Goal: Information Seeking & Learning: Learn about a topic

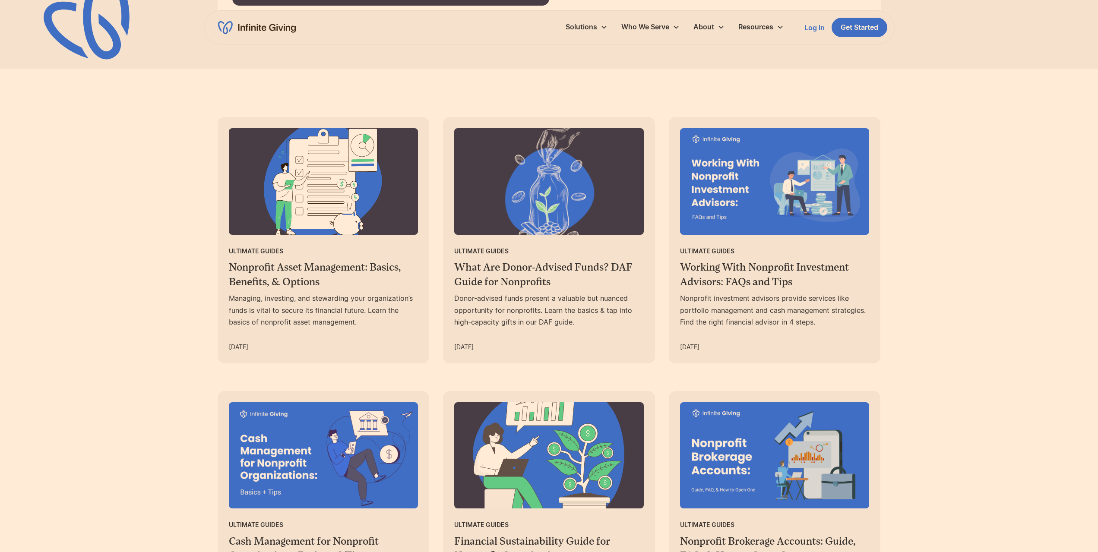
scroll to position [691, 0]
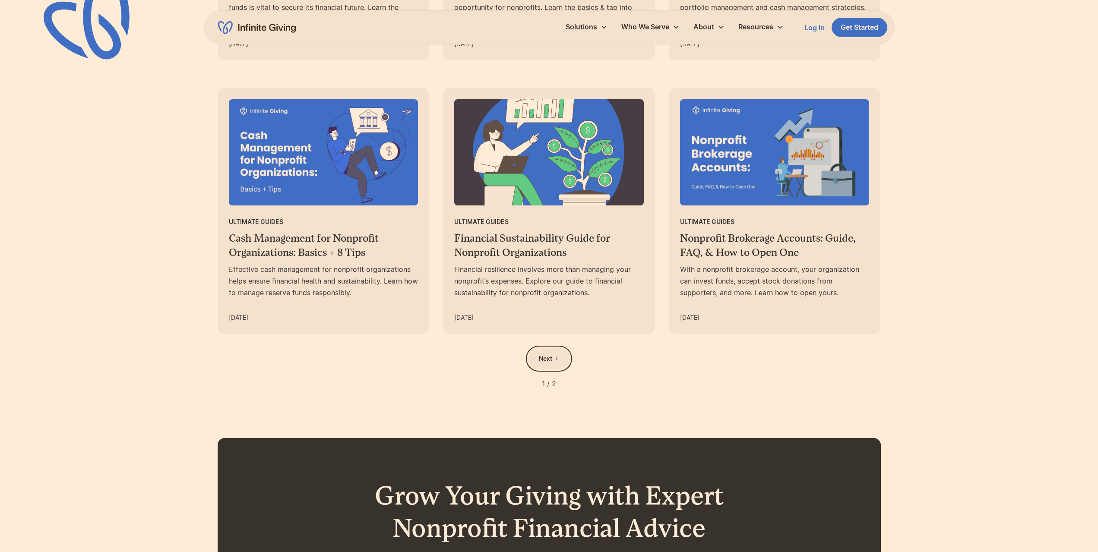
click at [555, 358] on icon "Next Page" at bounding box center [556, 358] width 5 height 5
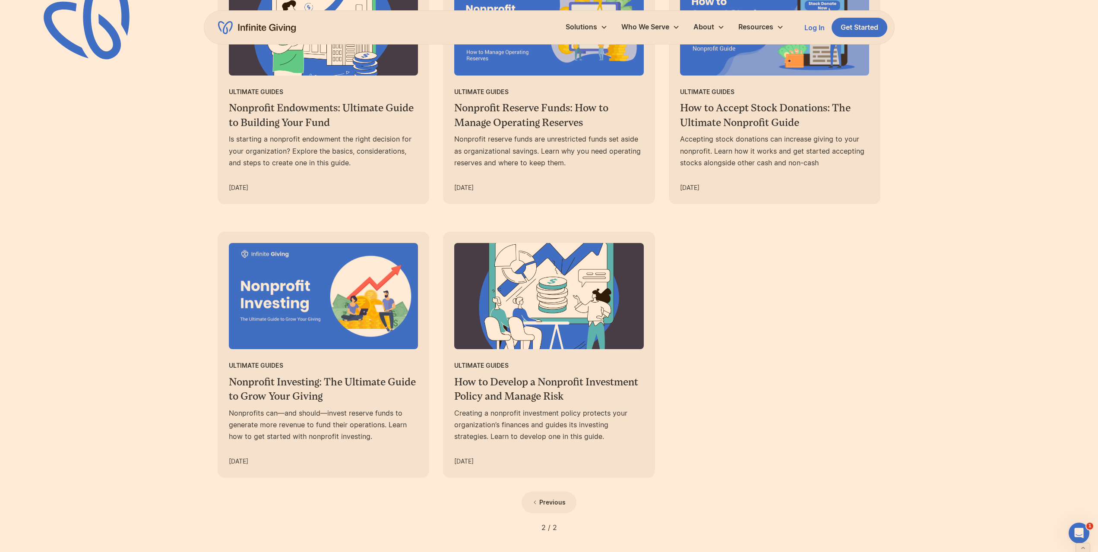
scroll to position [561, 0]
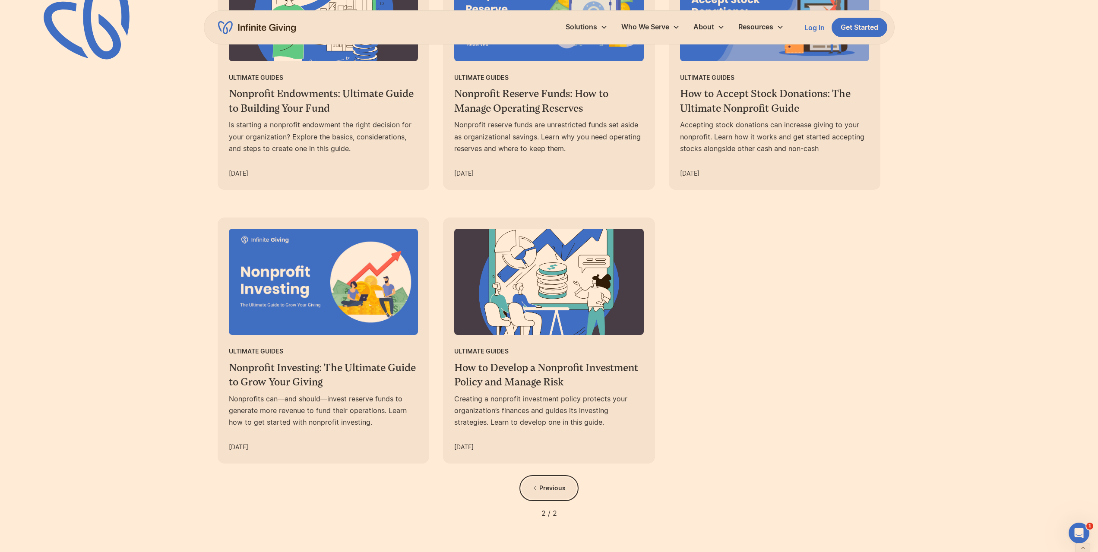
click at [551, 488] on div "Previous" at bounding box center [552, 488] width 26 height 10
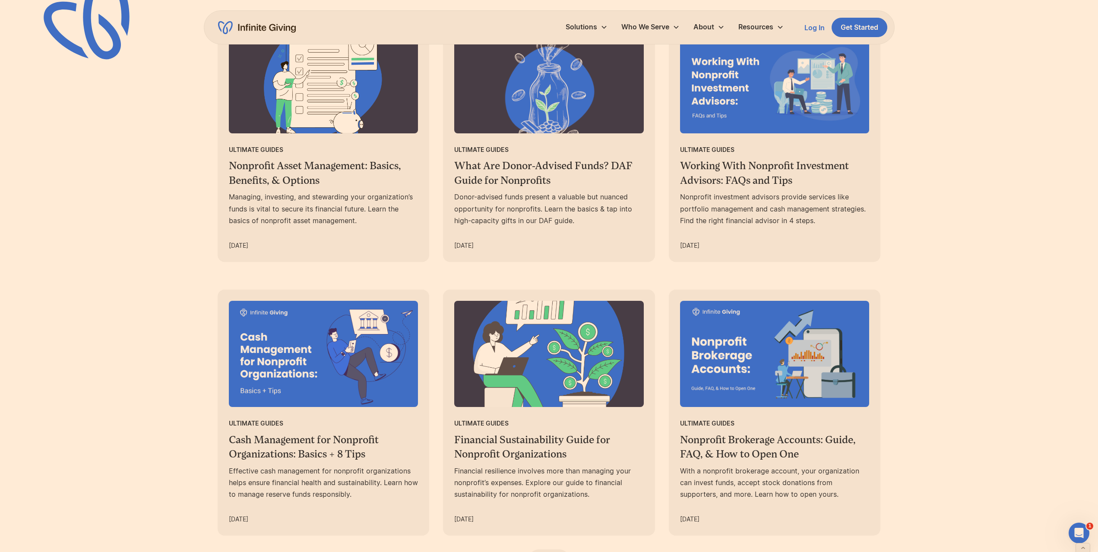
scroll to position [475, 0]
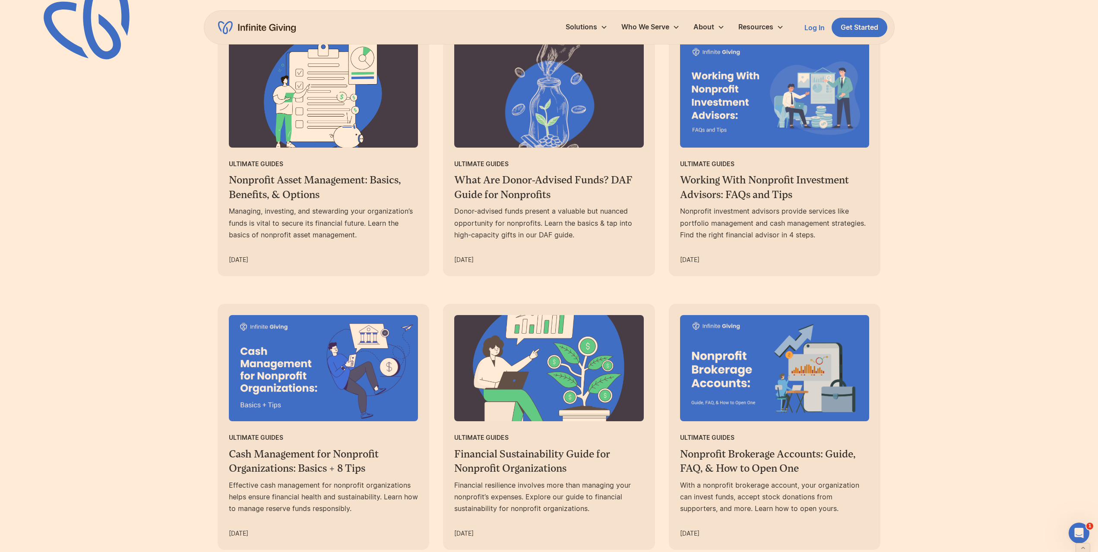
drag, startPoint x: 736, startPoint y: 196, endPoint x: 968, endPoint y: 244, distance: 236.7
click at [968, 244] on div "Ultimate Guides Nonprofit Asset Management: Basics, Benefits, & Options Managin…" at bounding box center [549, 317] width 1098 height 673
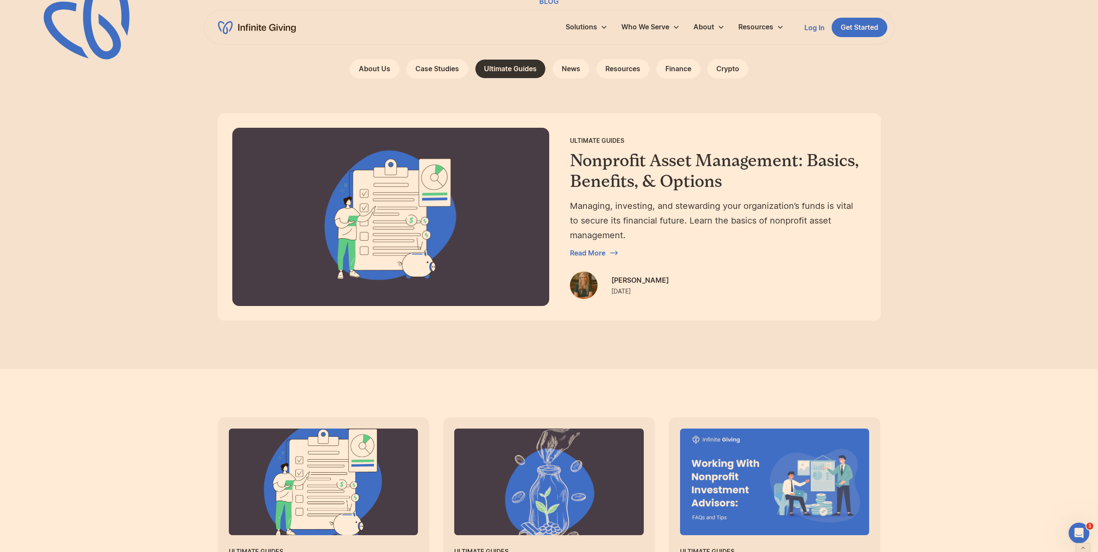
scroll to position [86, 0]
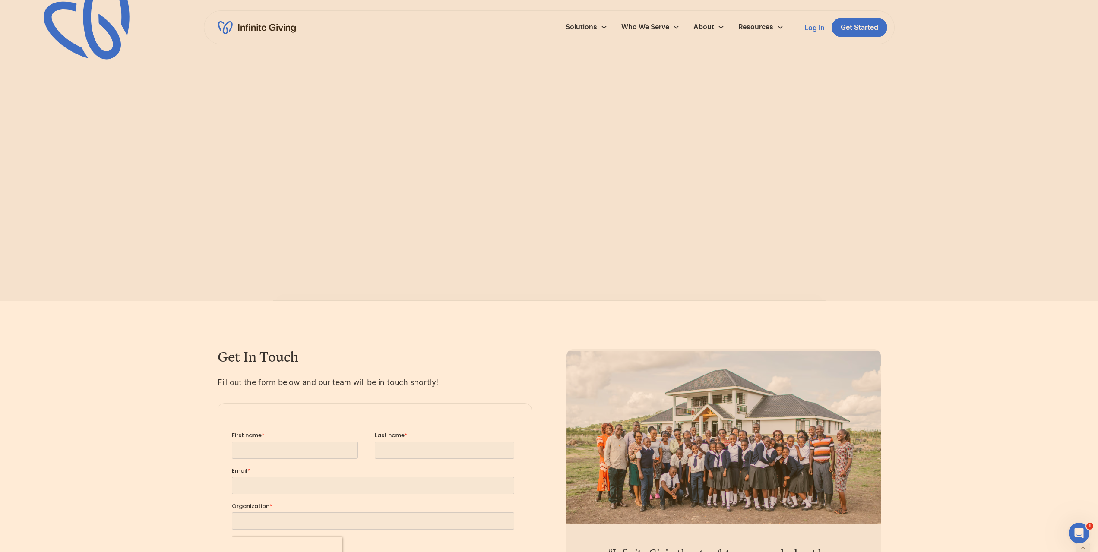
scroll to position [864, 0]
